Goal: Task Accomplishment & Management: Complete application form

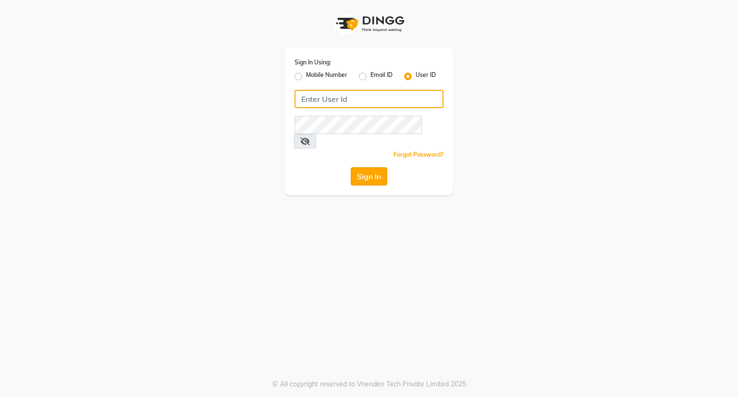
type input "[EMAIL_ADDRESS][DOMAIN_NAME]"
click at [372, 167] on button "Sign In" at bounding box center [369, 176] width 36 height 18
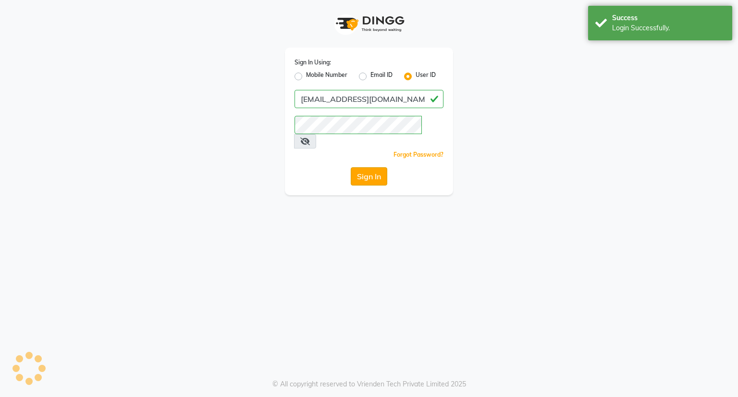
select select "service"
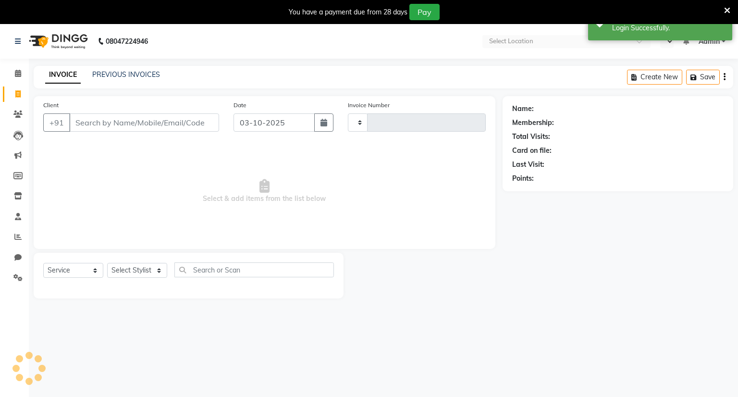
type input "1555"
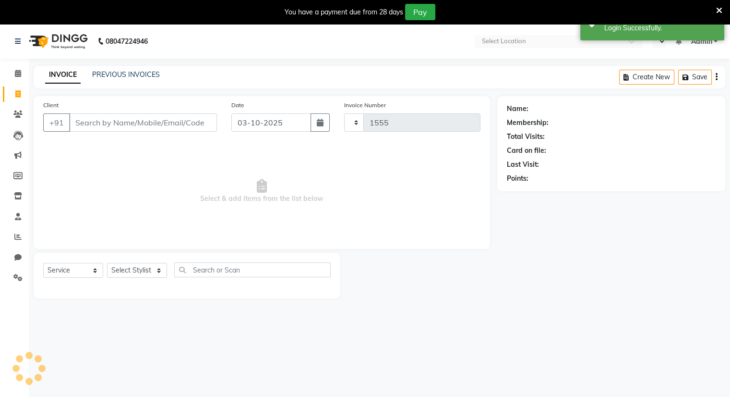
select select "en"
select select "8444"
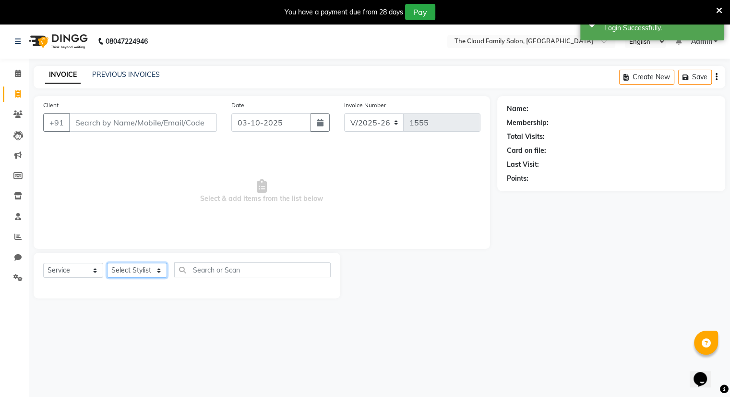
click at [145, 271] on select "Select Stylist Amrapali Bhumi OM [PERSON_NAME] [PERSON_NAME] [PERSON_NAME]" at bounding box center [137, 270] width 60 height 15
select select "92893"
click at [107, 263] on select "Select Stylist Amrapali Bhumi OM [PERSON_NAME] [PERSON_NAME] [PERSON_NAME]" at bounding box center [137, 270] width 60 height 15
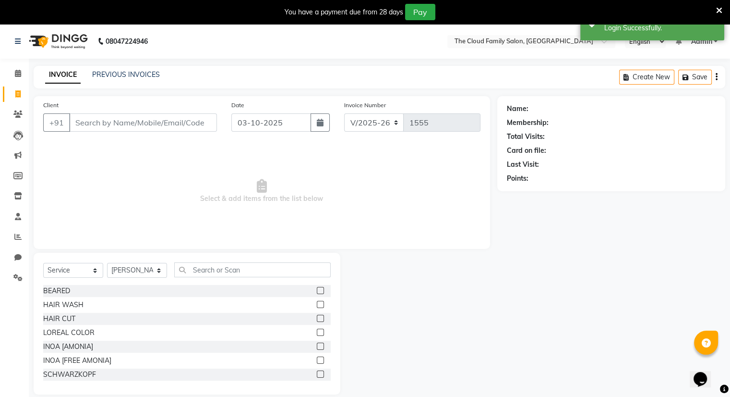
click at [317, 319] on label at bounding box center [320, 318] width 7 height 7
click at [317, 319] on input "checkbox" at bounding box center [320, 318] width 6 height 6
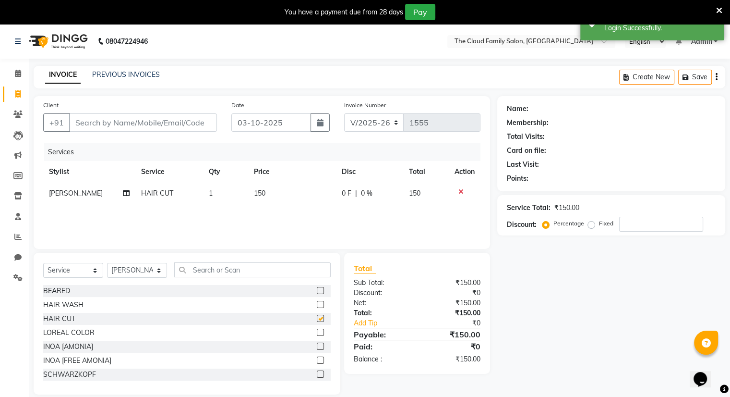
checkbox input "false"
click at [317, 291] on label at bounding box center [320, 290] width 7 height 7
click at [317, 291] on input "checkbox" at bounding box center [320, 291] width 6 height 6
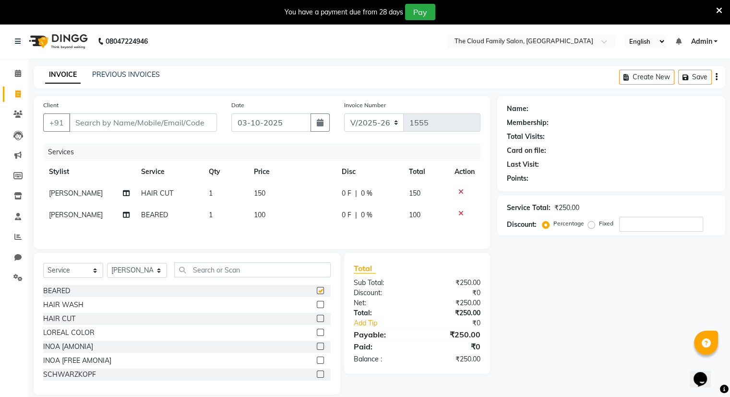
checkbox input "false"
click at [190, 128] on input "Client" at bounding box center [143, 122] width 148 height 18
click at [721, 8] on icon at bounding box center [719, 10] width 6 height 9
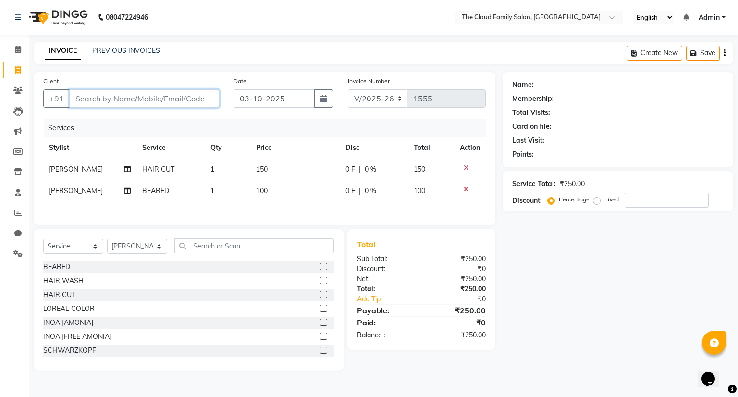
click at [120, 99] on input "Client" at bounding box center [144, 98] width 150 height 18
type input "9"
type input "0"
type input "9028200035"
click at [203, 97] on span "Add Client" at bounding box center [194, 99] width 38 height 10
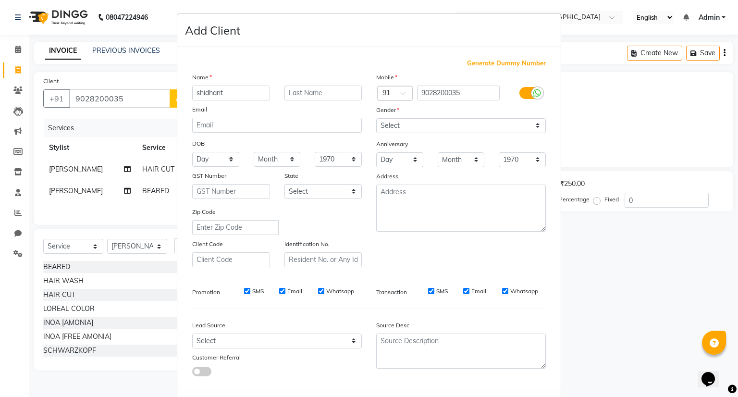
type input "shidhant"
click at [424, 129] on select "Select [DEMOGRAPHIC_DATA] [DEMOGRAPHIC_DATA] Other Prefer Not To Say" at bounding box center [461, 125] width 170 height 15
select select "[DEMOGRAPHIC_DATA]"
click at [376, 119] on select "Select [DEMOGRAPHIC_DATA] [DEMOGRAPHIC_DATA] Other Prefer Not To Say" at bounding box center [461, 125] width 170 height 15
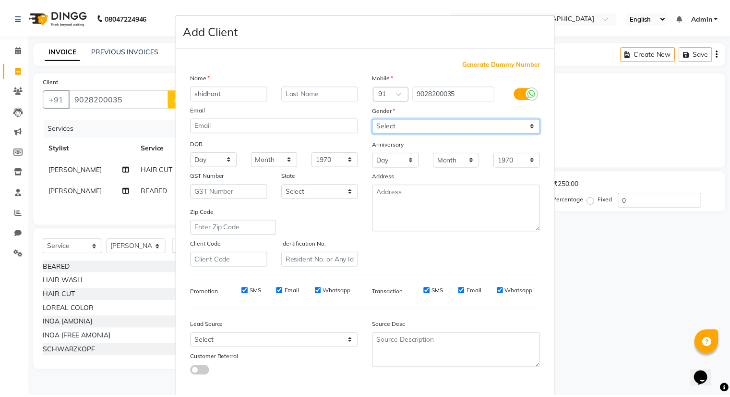
scroll to position [51, 0]
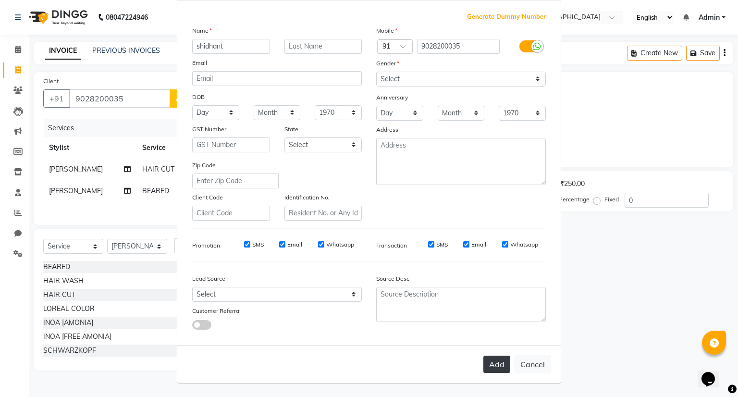
click at [494, 361] on button "Add" at bounding box center [496, 363] width 27 height 17
select select
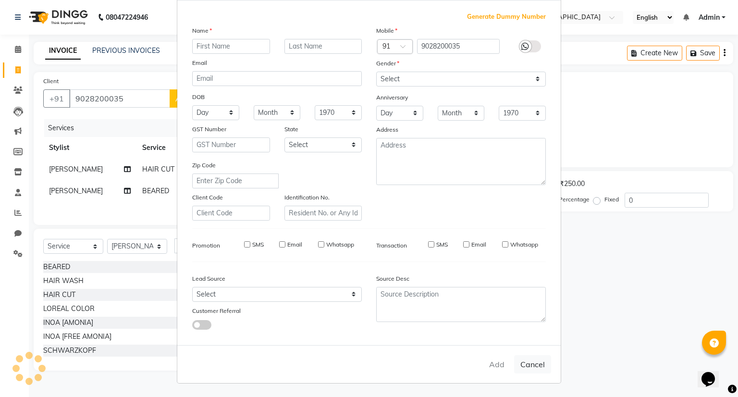
select select
checkbox input "false"
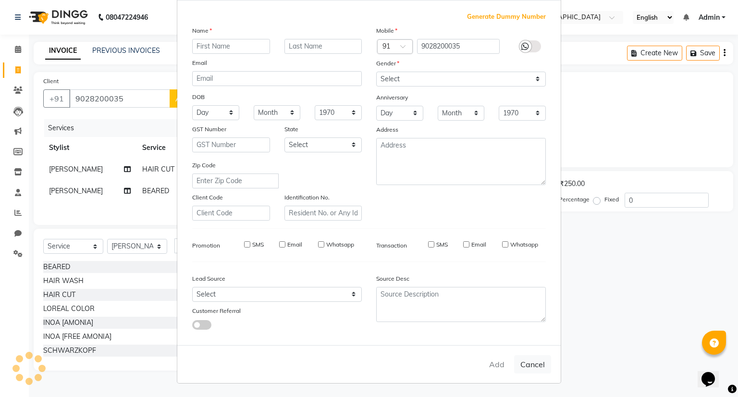
checkbox input "false"
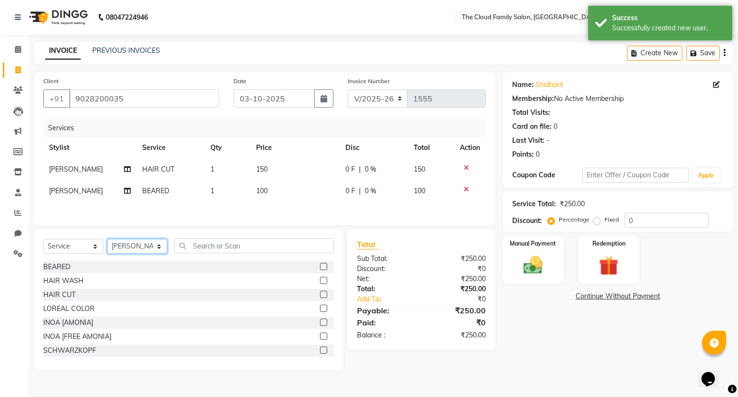
click at [154, 250] on select "Select Stylist Amrapali Bhumi OM [PERSON_NAME] [PERSON_NAME] [PERSON_NAME]" at bounding box center [137, 246] width 60 height 15
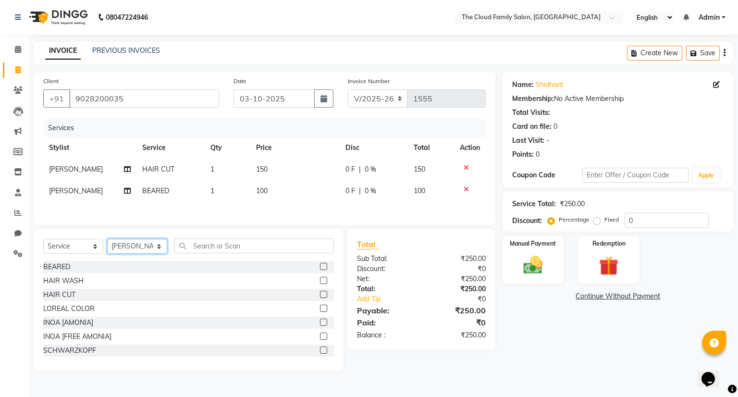
select select "83285"
click at [107, 241] on select "Select Stylist Amrapali Bhumi OM [PERSON_NAME] [PERSON_NAME] [PERSON_NAME]" at bounding box center [137, 246] width 60 height 15
click at [279, 242] on input "text" at bounding box center [253, 245] width 159 height 15
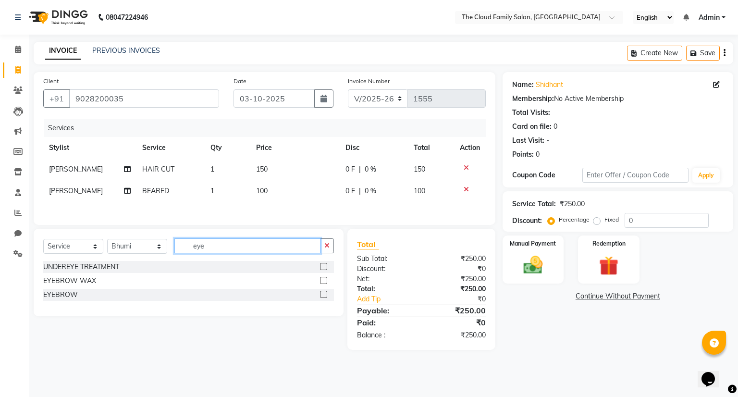
type input "eye"
click at [325, 296] on label at bounding box center [323, 294] width 7 height 7
click at [325, 296] on input "checkbox" at bounding box center [323, 294] width 6 height 6
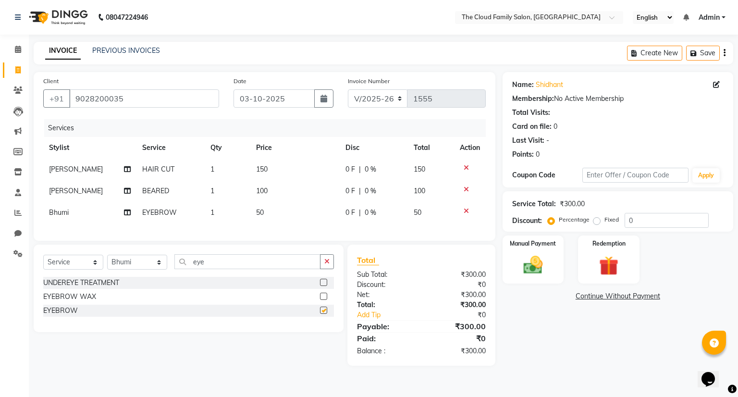
checkbox input "false"
click at [526, 278] on div "Manual Payment" at bounding box center [533, 259] width 64 height 50
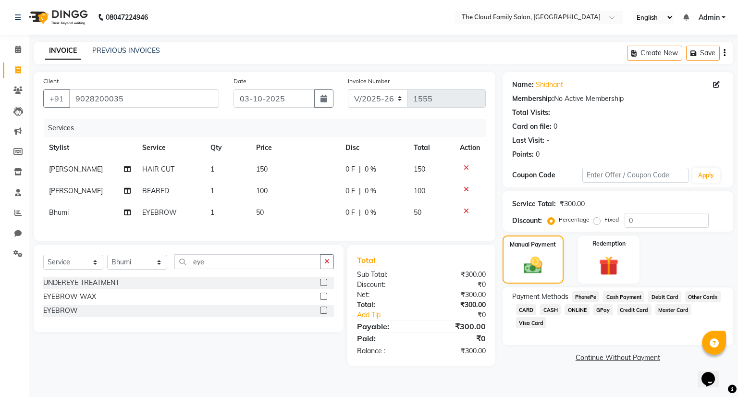
click at [582, 308] on span "ONLINE" at bounding box center [576, 309] width 25 height 11
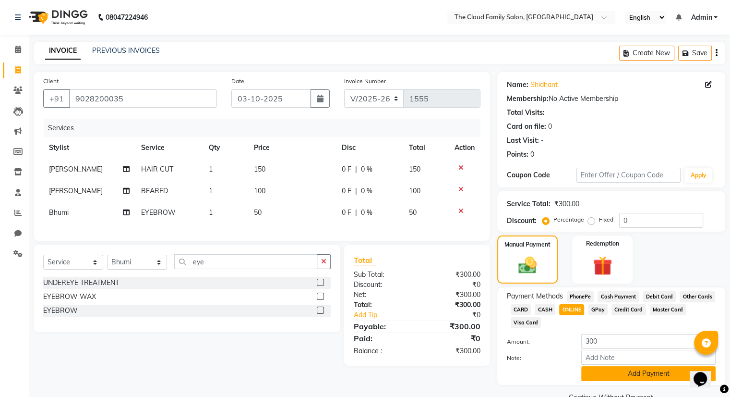
click at [603, 369] on button "Add Payment" at bounding box center [649, 373] width 134 height 15
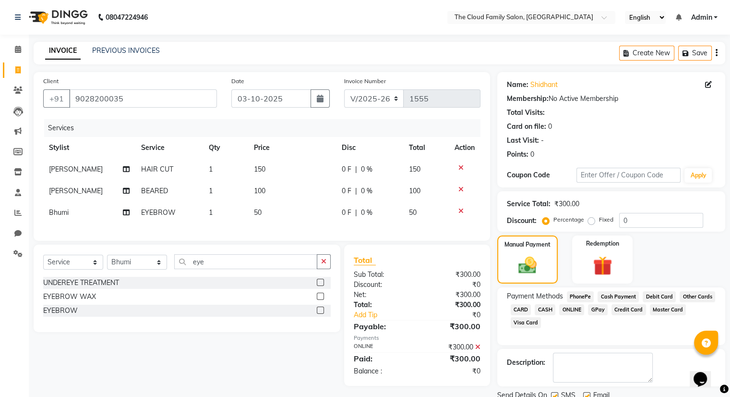
scroll to position [36, 0]
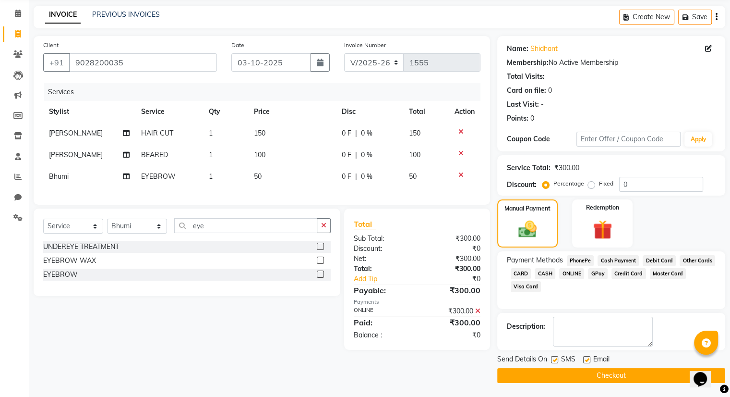
click at [614, 381] on button "Checkout" at bounding box center [611, 375] width 228 height 15
